Goal: Transaction & Acquisition: Purchase product/service

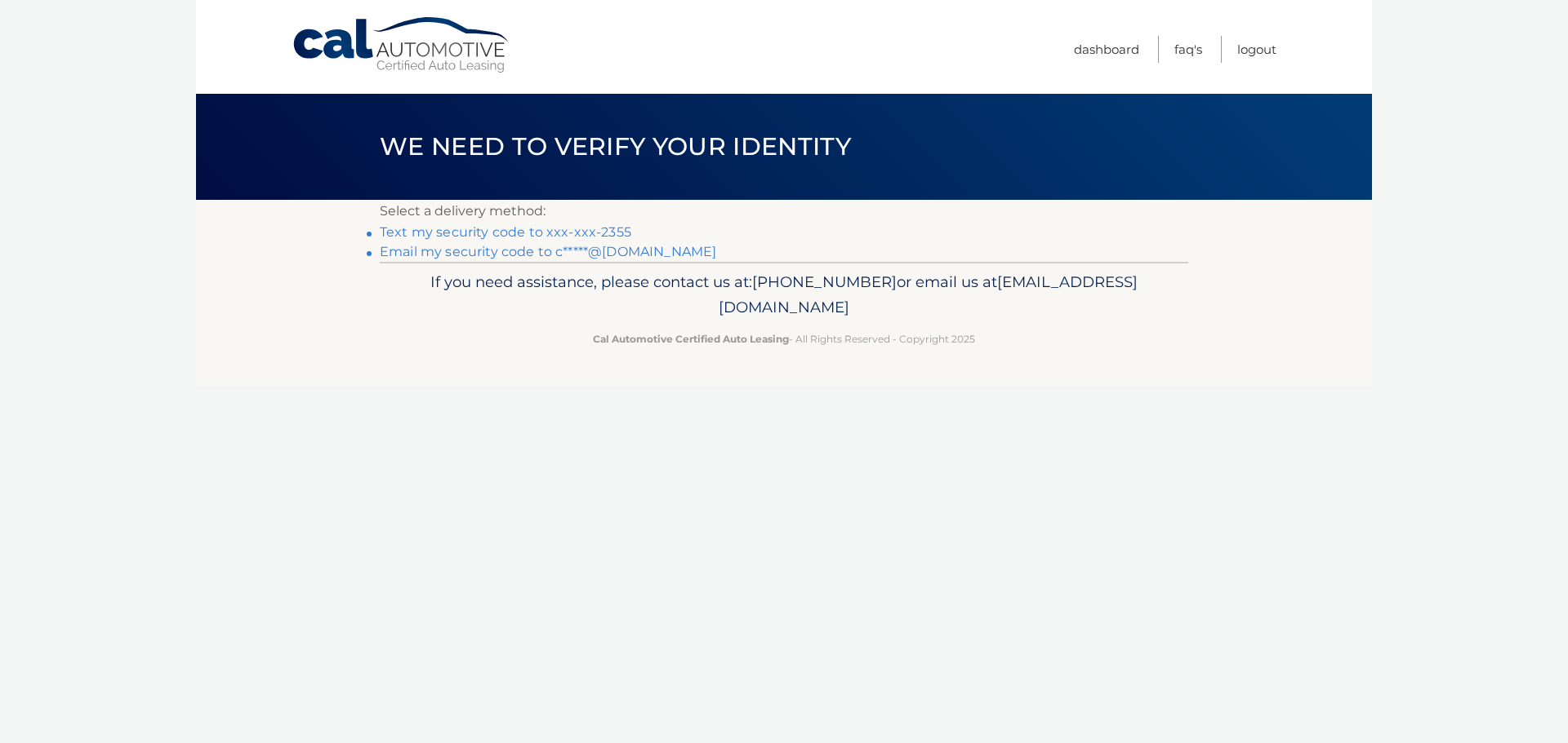
click at [605, 233] on link "Text my security code to xxx-xxx-2355" at bounding box center [505, 231] width 251 height 15
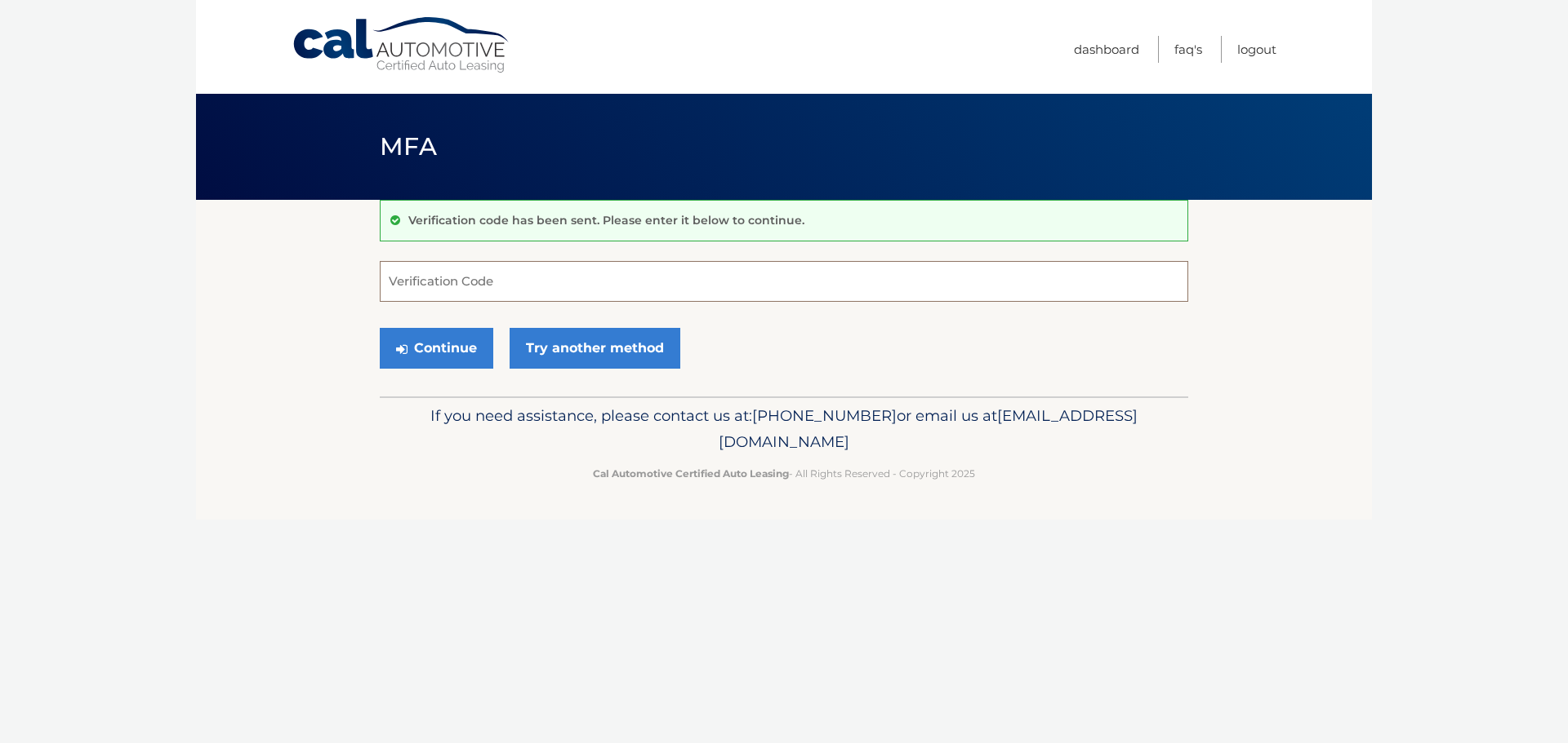
click at [486, 295] on input "Verification Code" at bounding box center [784, 281] width 808 height 41
type input "213067"
click at [462, 336] on button "Continue" at bounding box center [435, 349] width 113 height 41
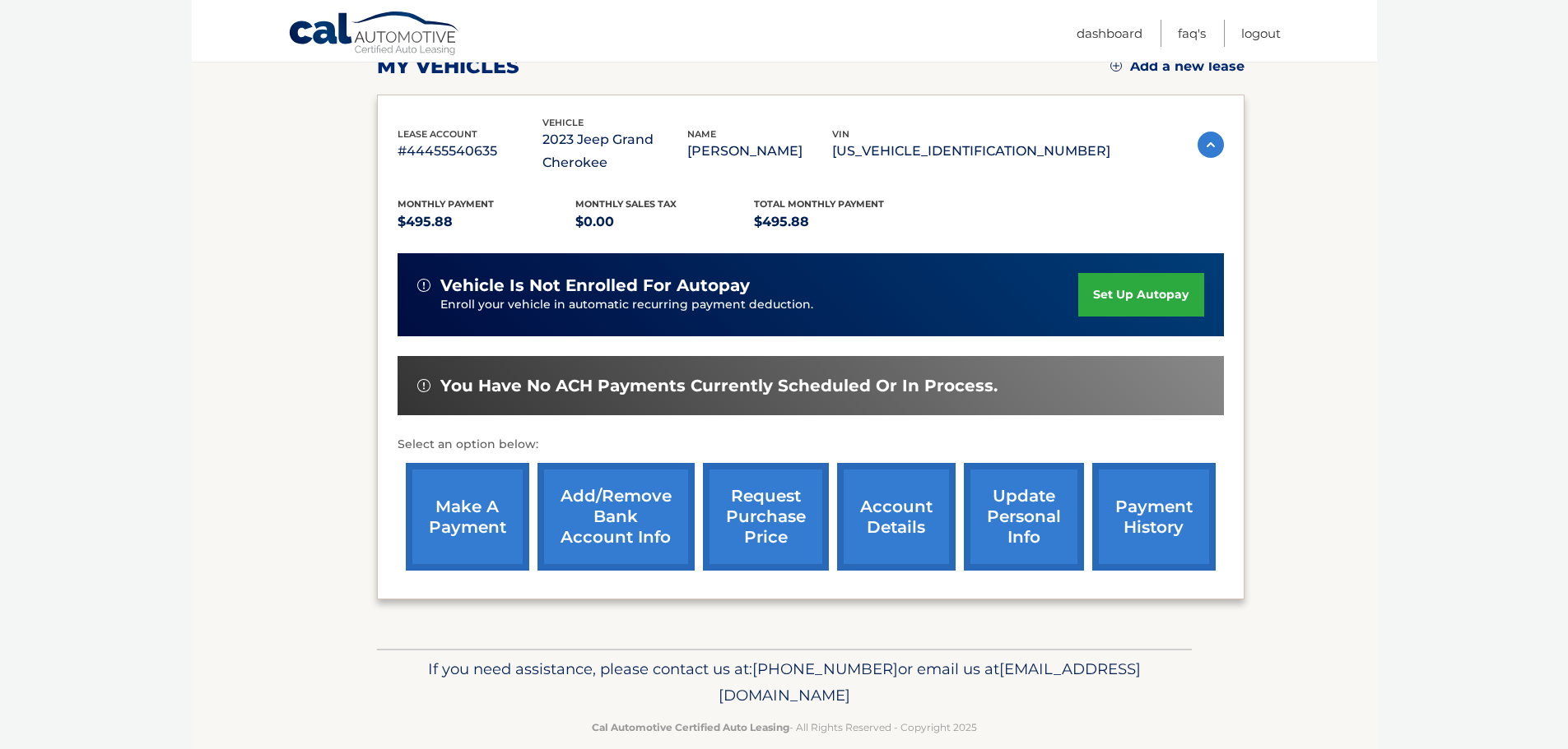
scroll to position [247, 0]
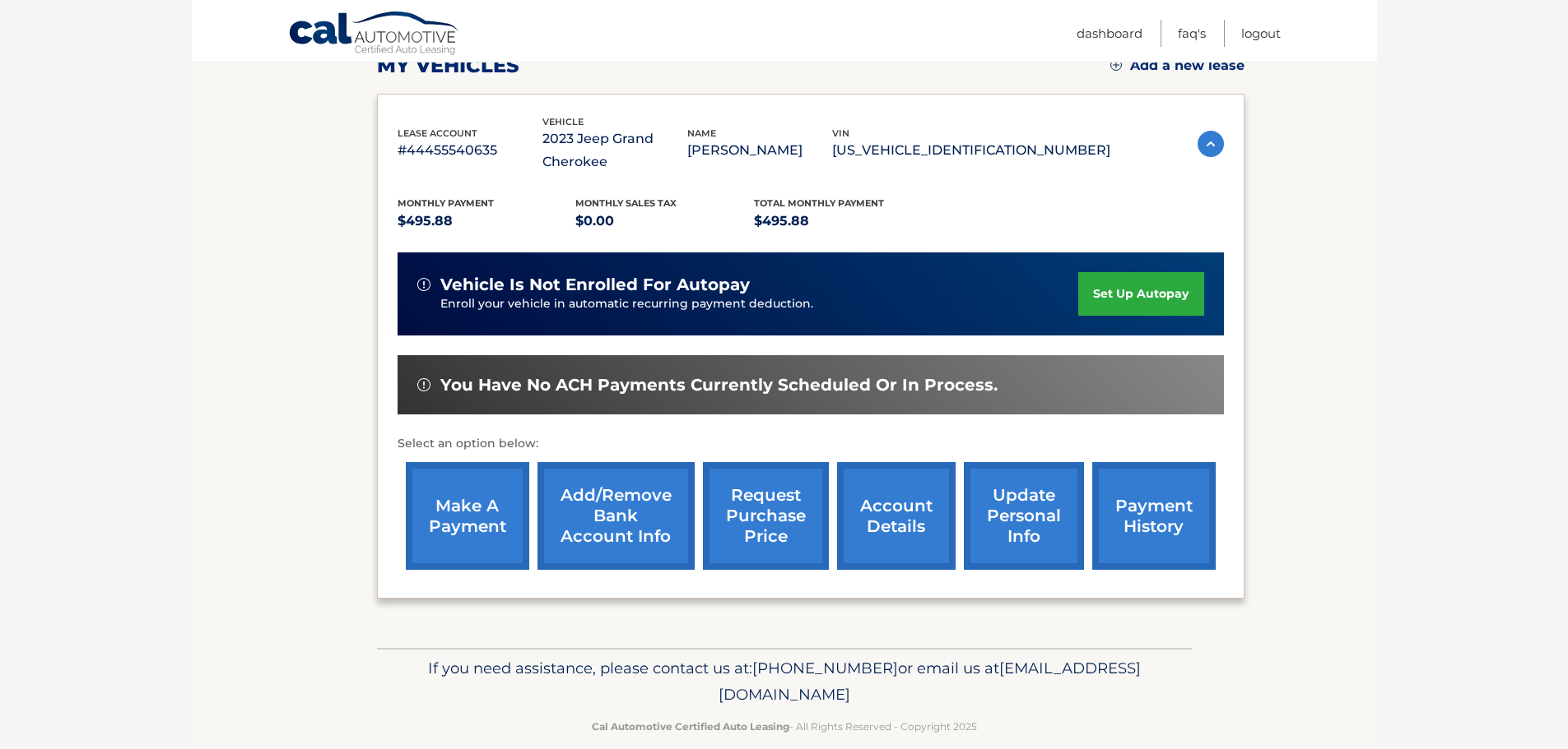
click at [456, 532] on link "make a payment" at bounding box center [468, 516] width 124 height 108
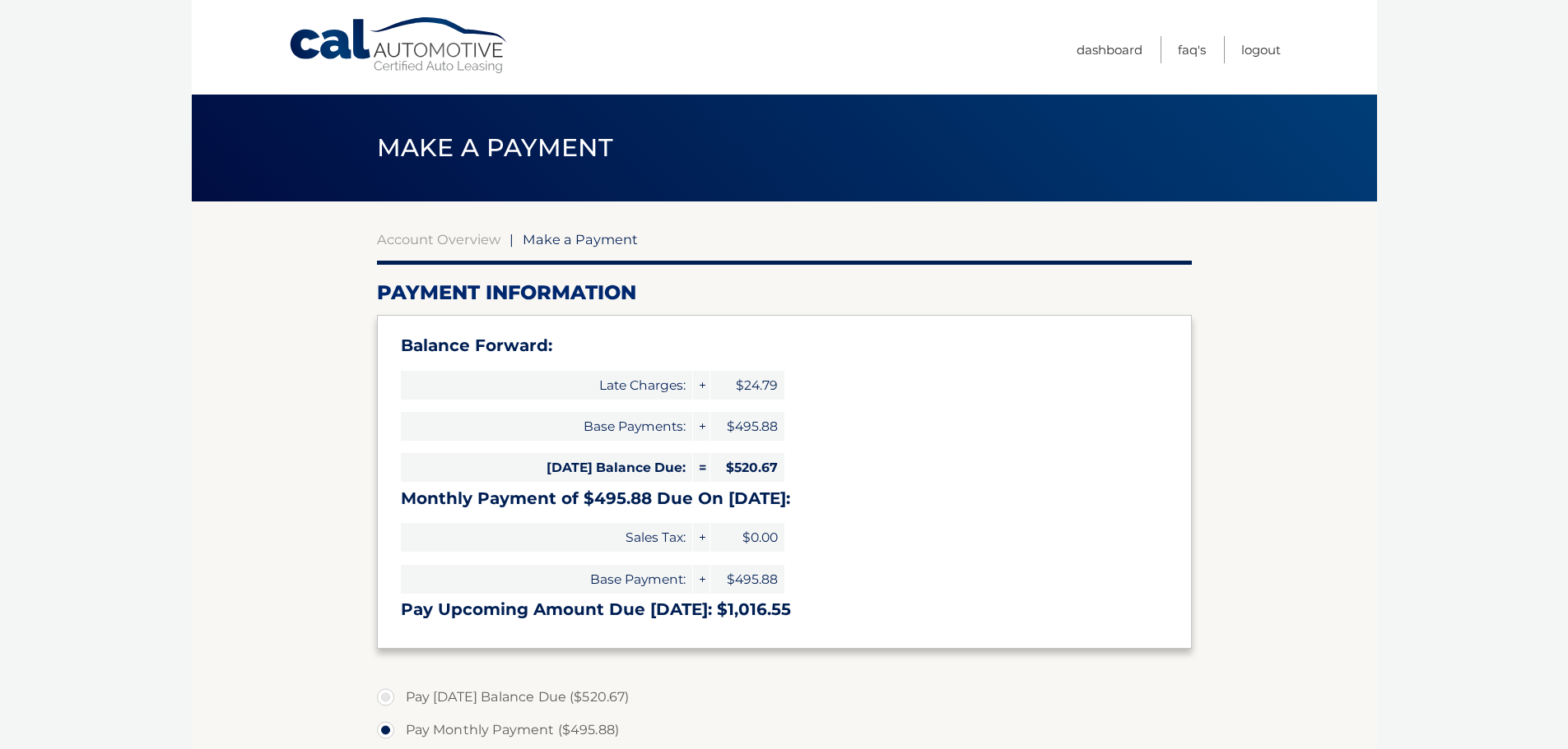
click at [970, 520] on div "Balance Forward: Late Charges: + $24.79 Base Payments: + $495.88 Today's Balanc…" at bounding box center [784, 482] width 815 height 334
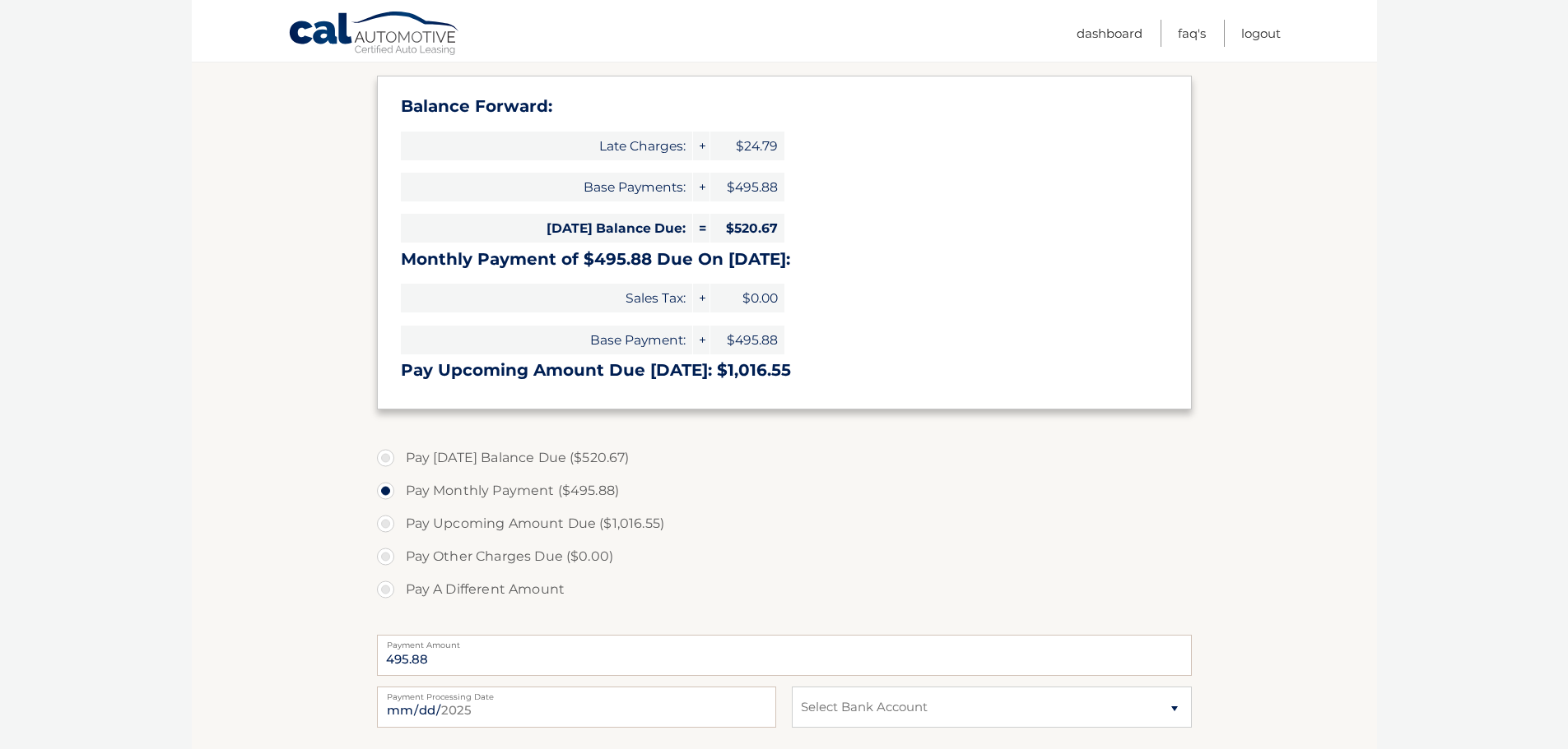
scroll to position [247, 0]
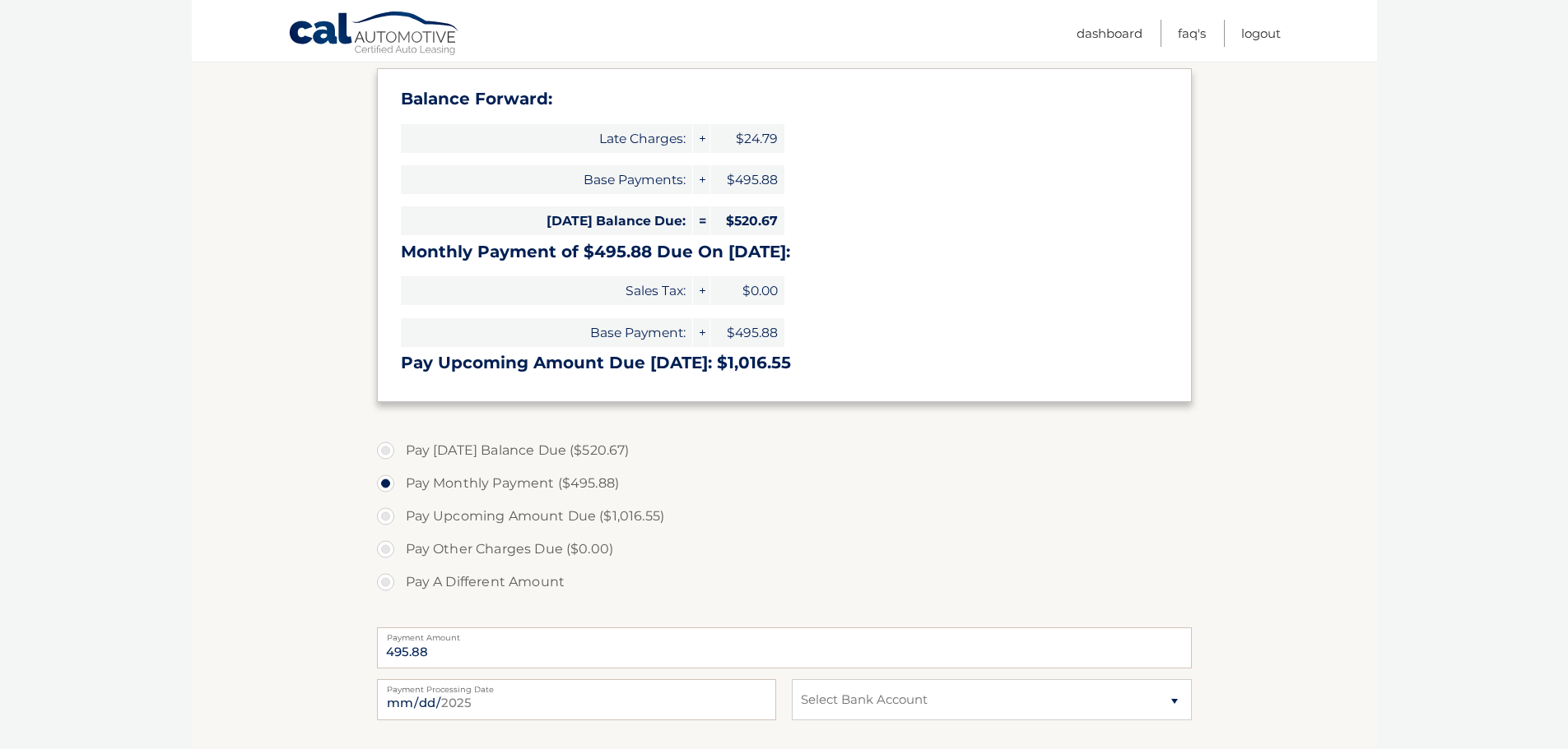
click at [787, 506] on label "Pay Upcoming Amount Due ($1,016.55)" at bounding box center [784, 516] width 815 height 33
click at [400, 506] on input "Pay Upcoming Amount Due ($1,016.55)" at bounding box center [391, 512] width 16 height 26
radio input "true"
type input "1016.55"
click at [407, 489] on label "Pay Monthly Payment ($495.88)" at bounding box center [784, 483] width 815 height 33
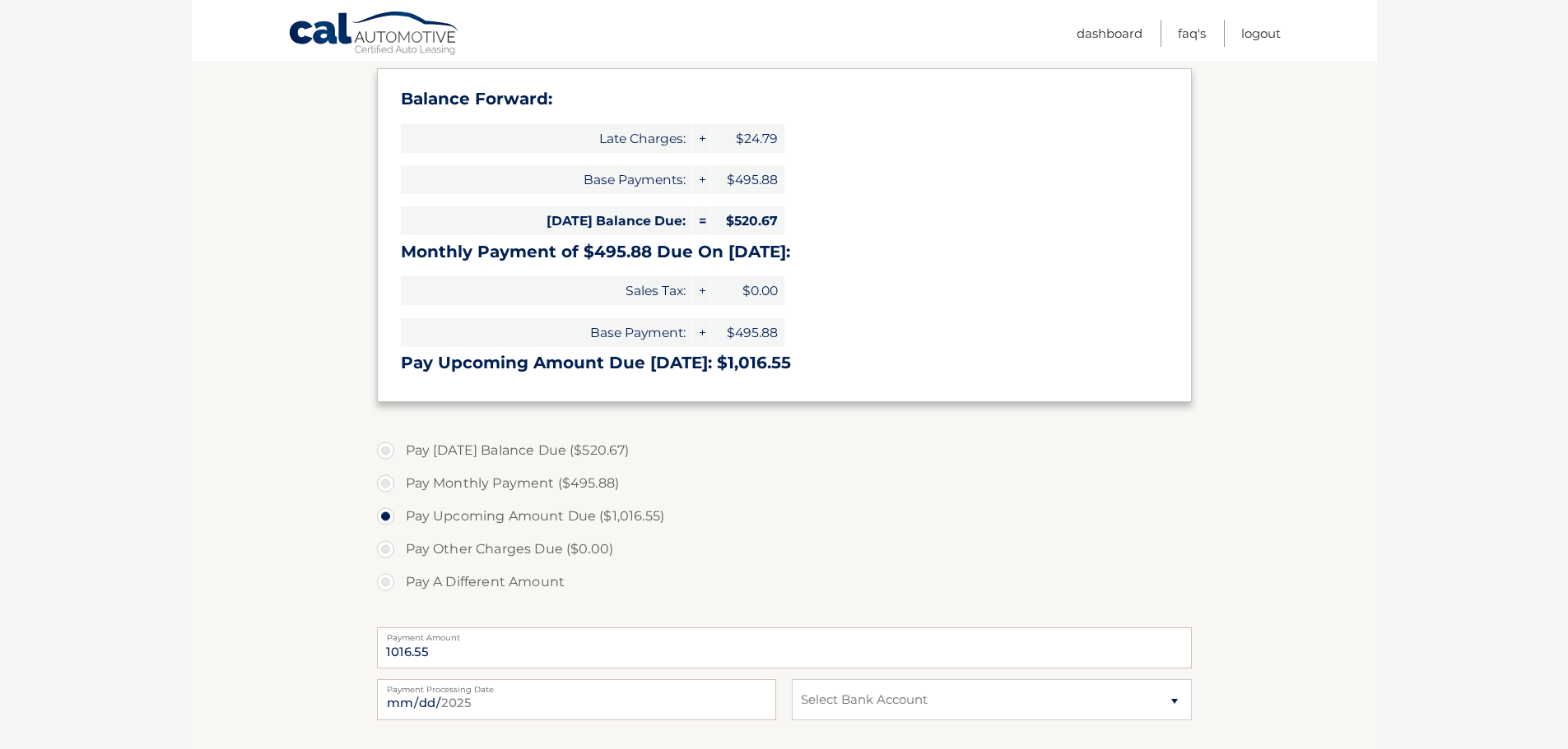
click at [400, 489] on input "Pay Monthly Payment ($495.88)" at bounding box center [391, 480] width 16 height 26
radio input "true"
type input "495.88"
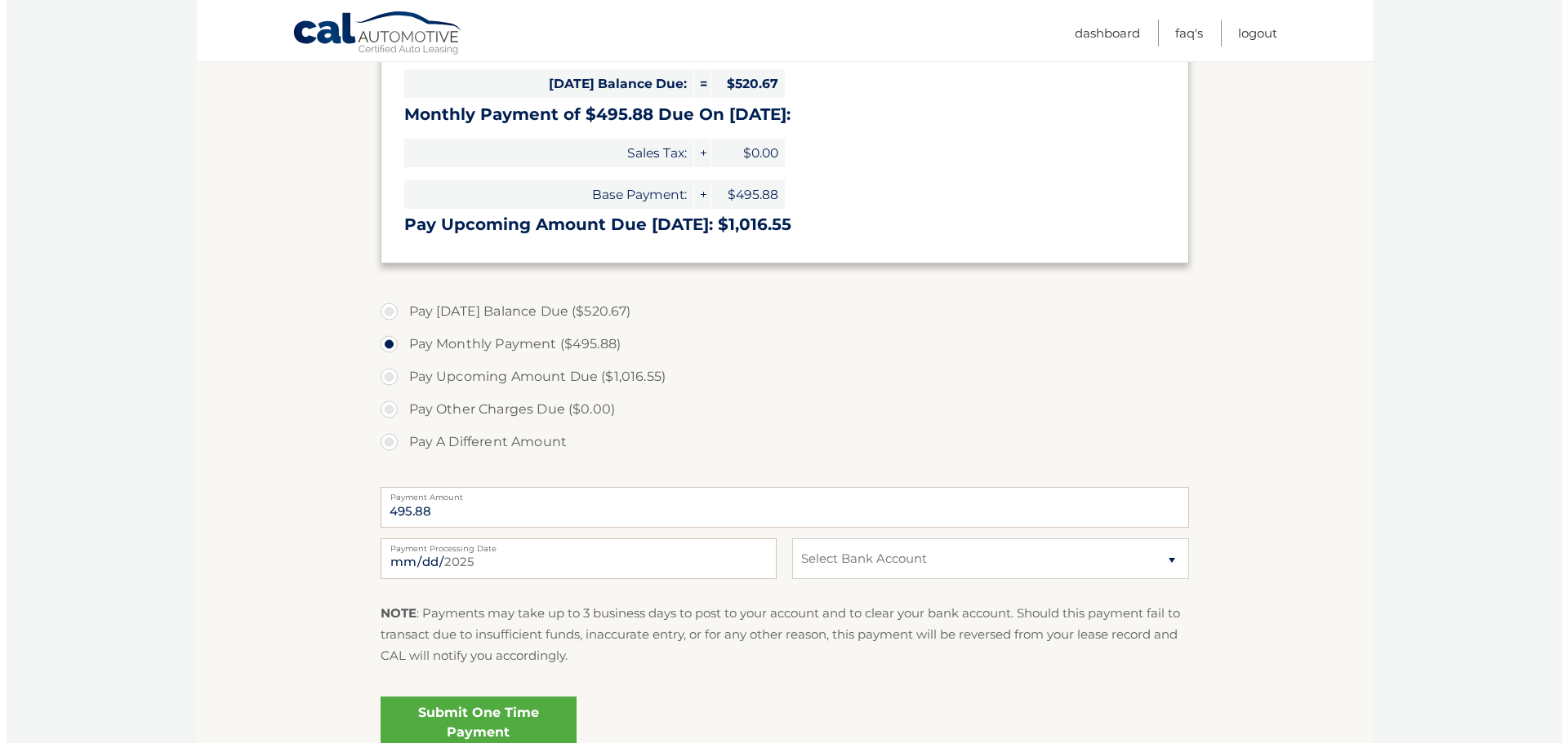
scroll to position [408, 0]
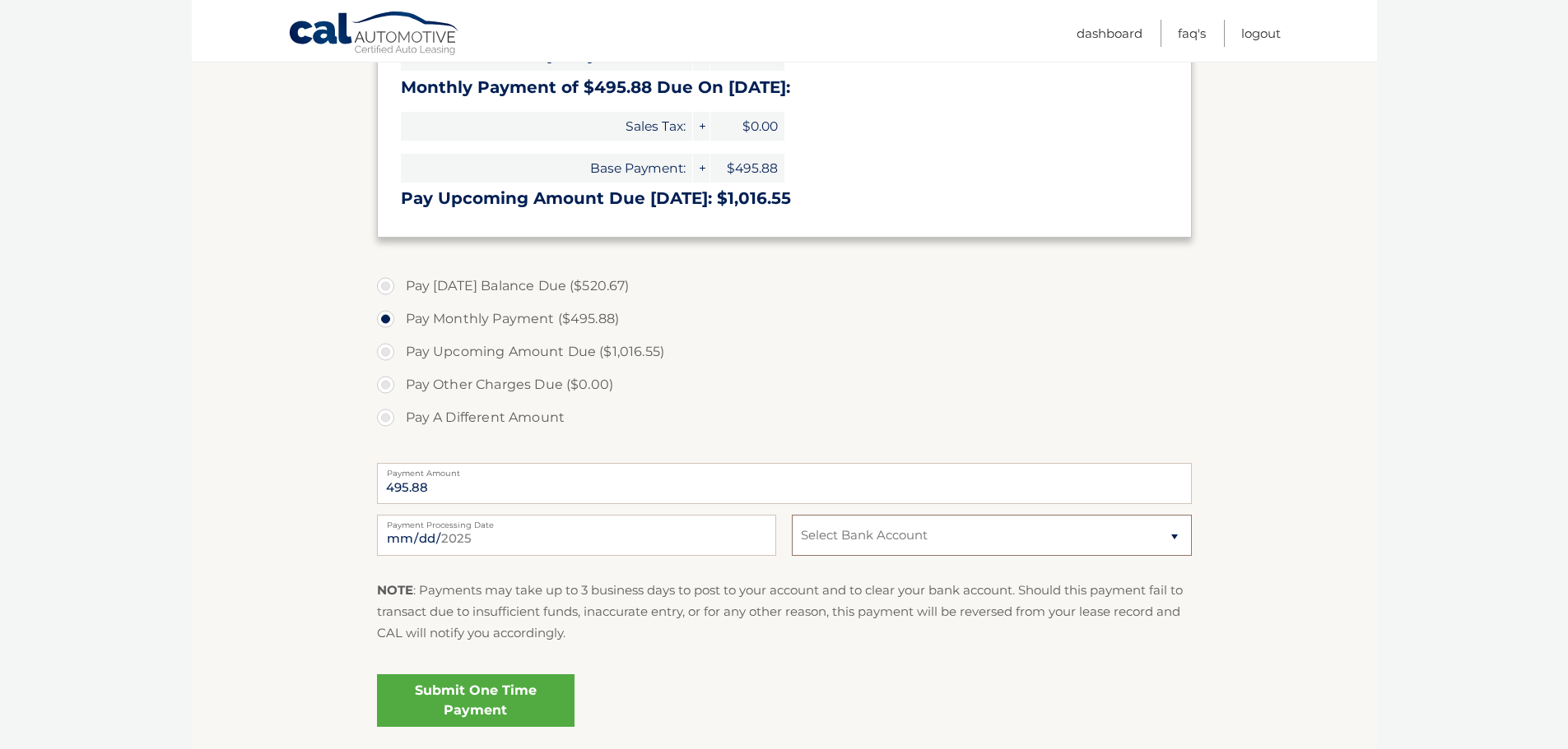
click at [868, 534] on select "Select Bank Account Checking CITIZENS BANK, NATIONAL ASSOCIATION *****7470 Chec…" at bounding box center [991, 536] width 399 height 41
select select "MTQ3MTY2NjMtMGY1Mi00NTk2LWI3MjMtNTQxNjAyNTVhYjg5"
click at [792, 515] on select "Select Bank Account Checking CITIZENS BANK, NATIONAL ASSOCIATION *****7470 Chec…" at bounding box center [991, 536] width 399 height 41
click at [514, 697] on link "Submit One Time Payment" at bounding box center [476, 701] width 197 height 53
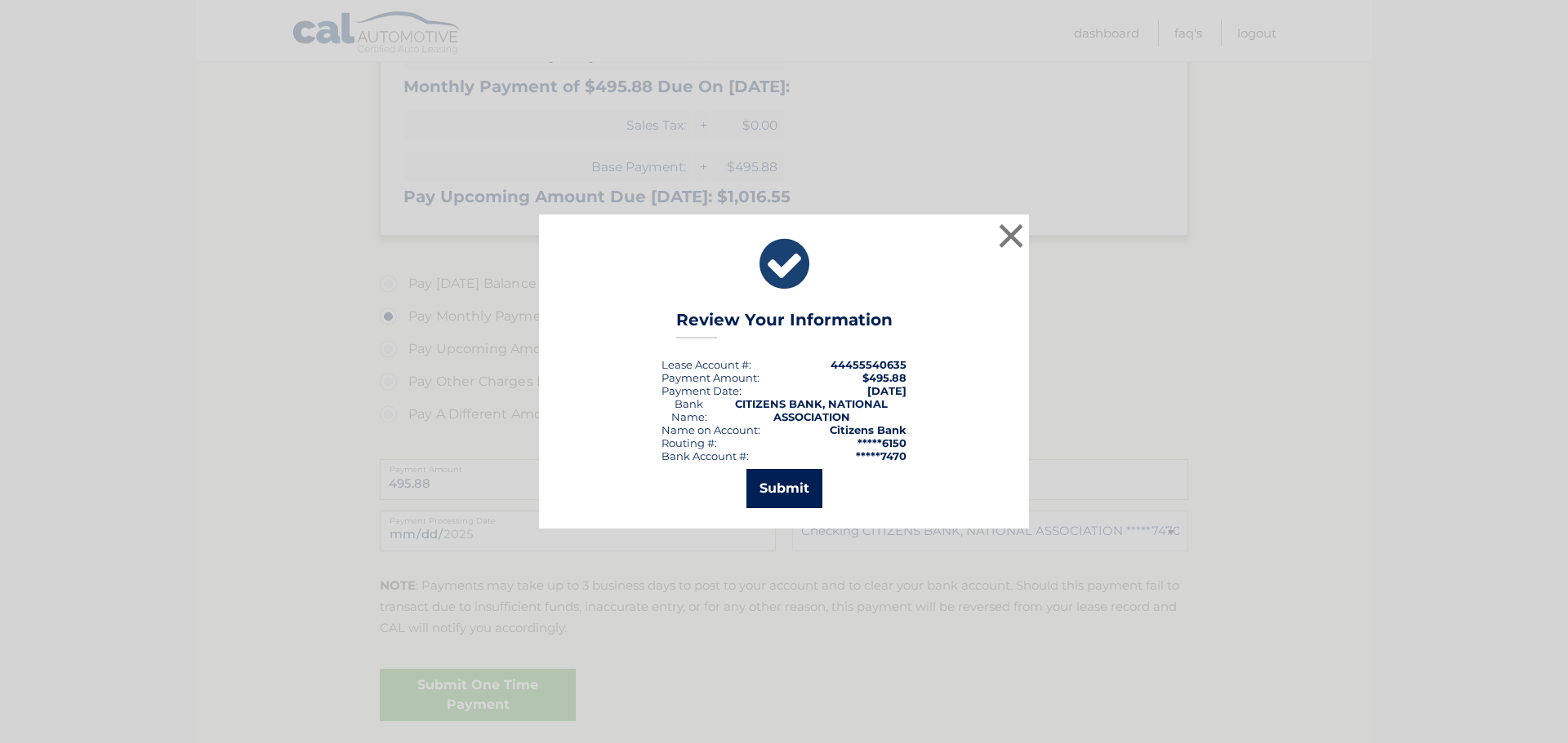
click at [752, 486] on button "Submit" at bounding box center [784, 489] width 76 height 39
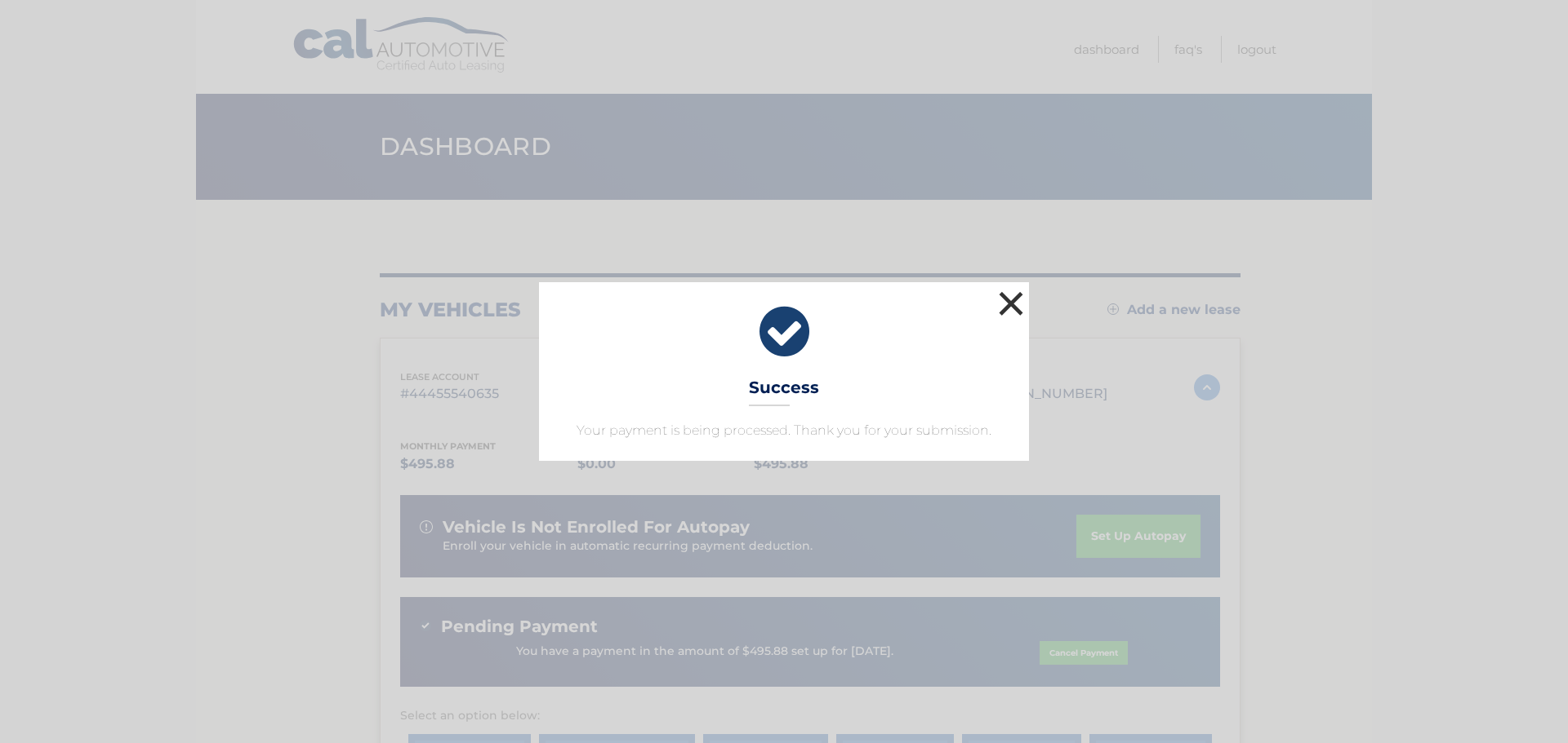
click at [1020, 301] on button "×" at bounding box center [1011, 303] width 33 height 33
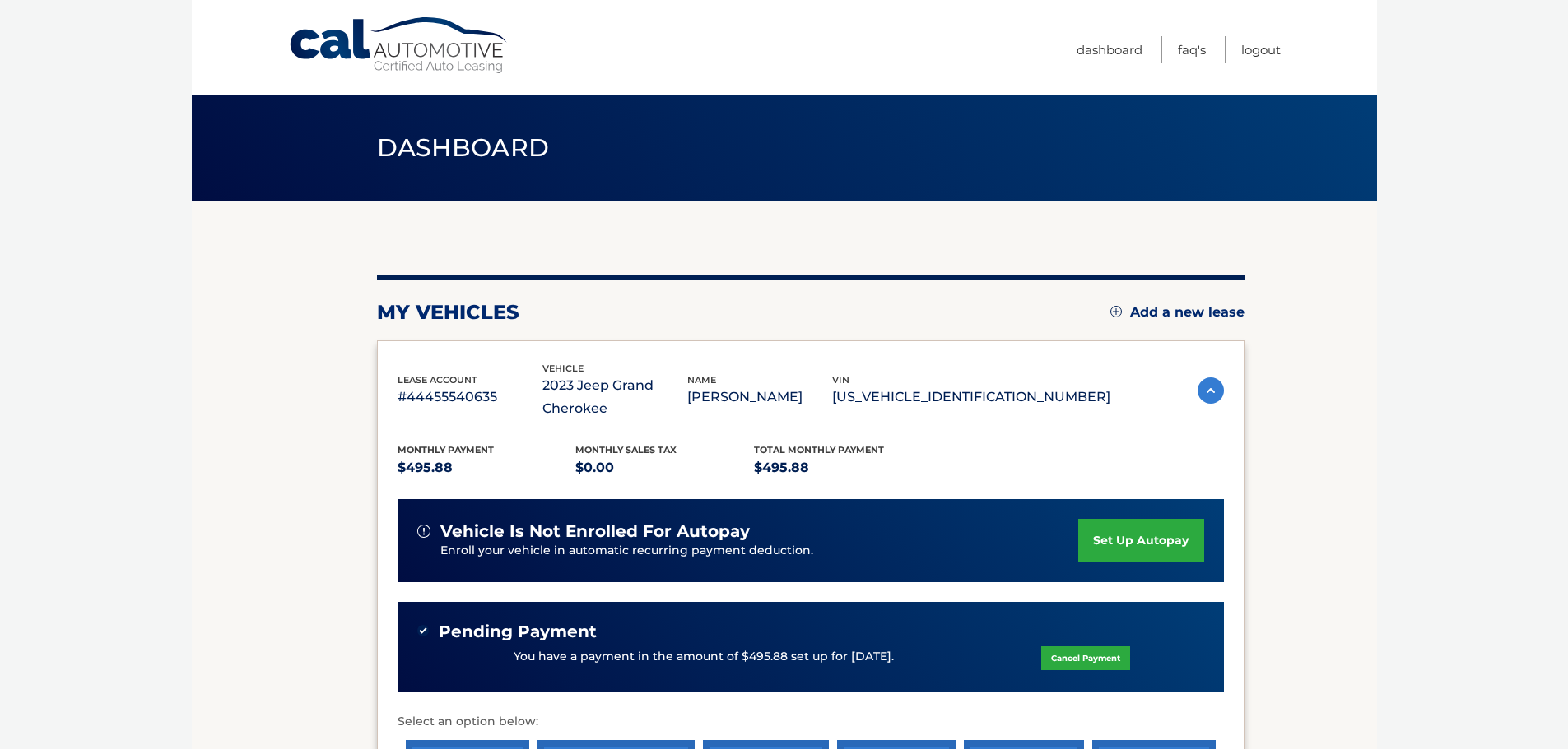
click at [1390, 285] on body "Cal Automotive Menu Dashboard FAQ's Logout" at bounding box center [784, 374] width 1568 height 749
click at [1269, 54] on link "Logout" at bounding box center [1261, 49] width 39 height 27
